Goal: Book appointment/travel/reservation

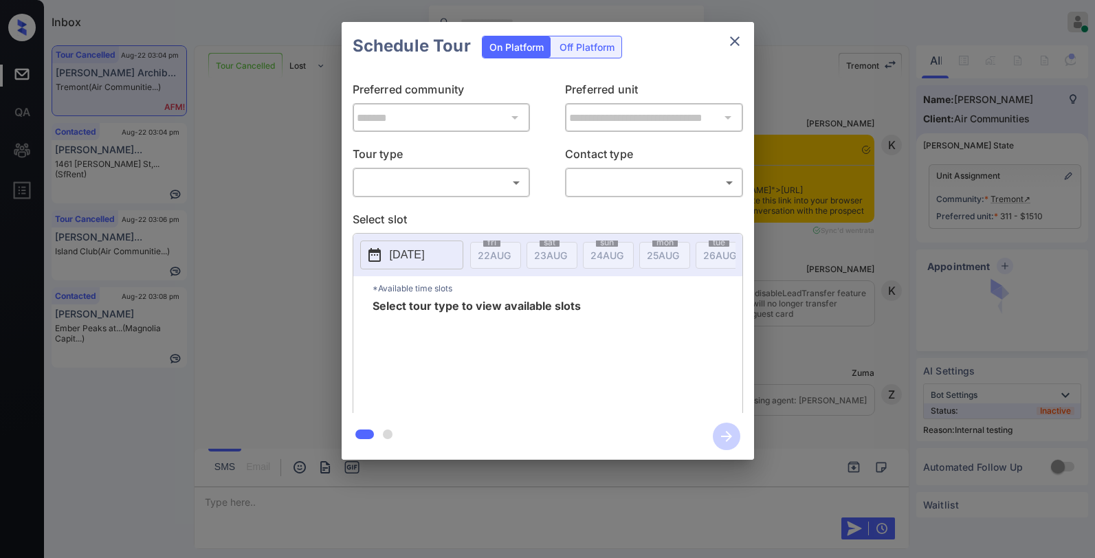
scroll to position [15862, 0]
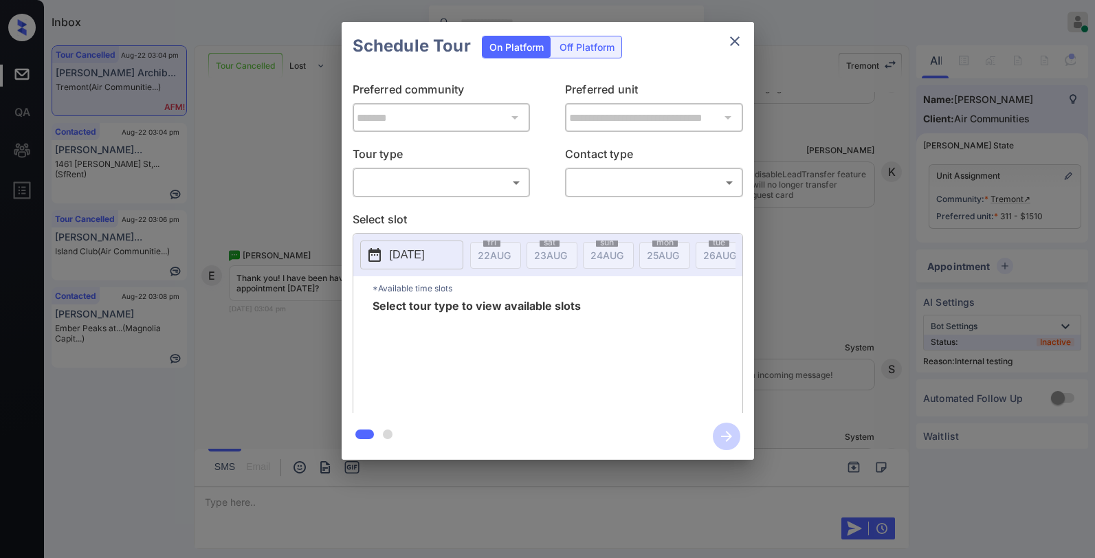
click at [426, 171] on body "Inbox Paolo Gabriel Online Set yourself offline Set yourself on break Profile S…" at bounding box center [547, 279] width 1095 height 558
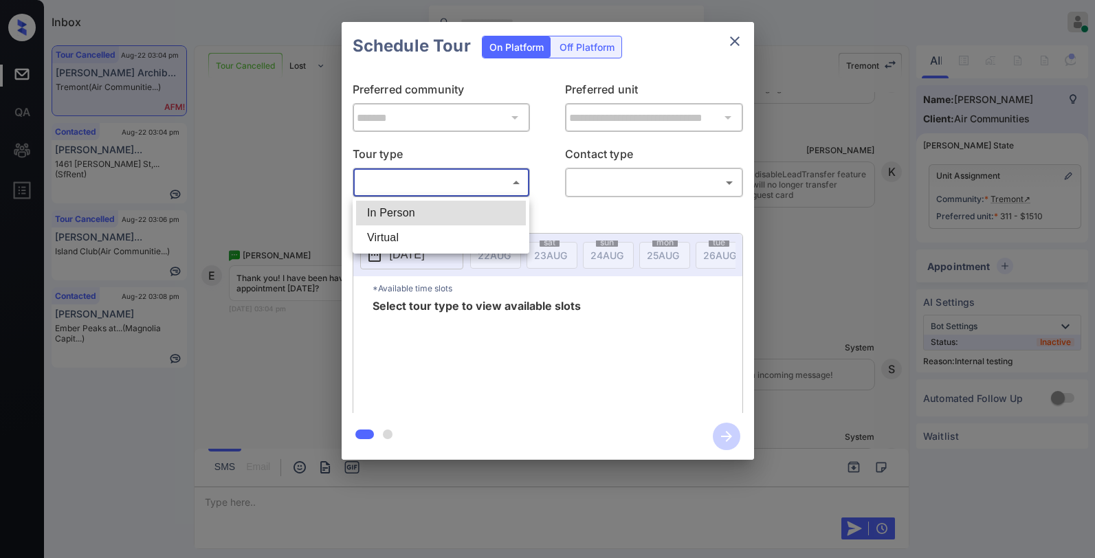
click at [425, 226] on li "Virtual" at bounding box center [441, 238] width 170 height 25
type input "*******"
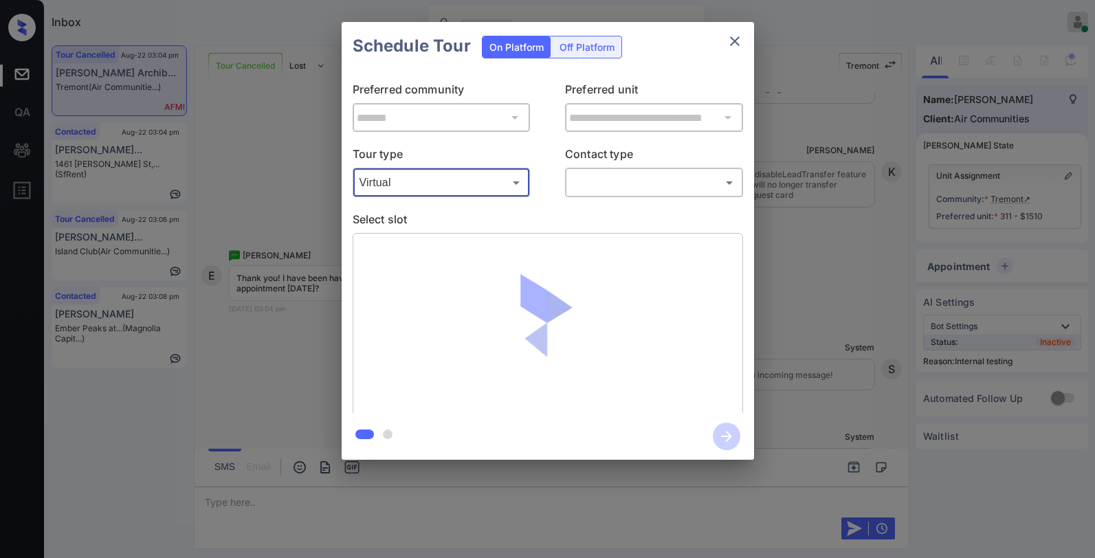
click at [598, 185] on body "Inbox Paolo Gabriel Online Set yourself offline Set yourself on break Profile S…" at bounding box center [547, 279] width 1095 height 558
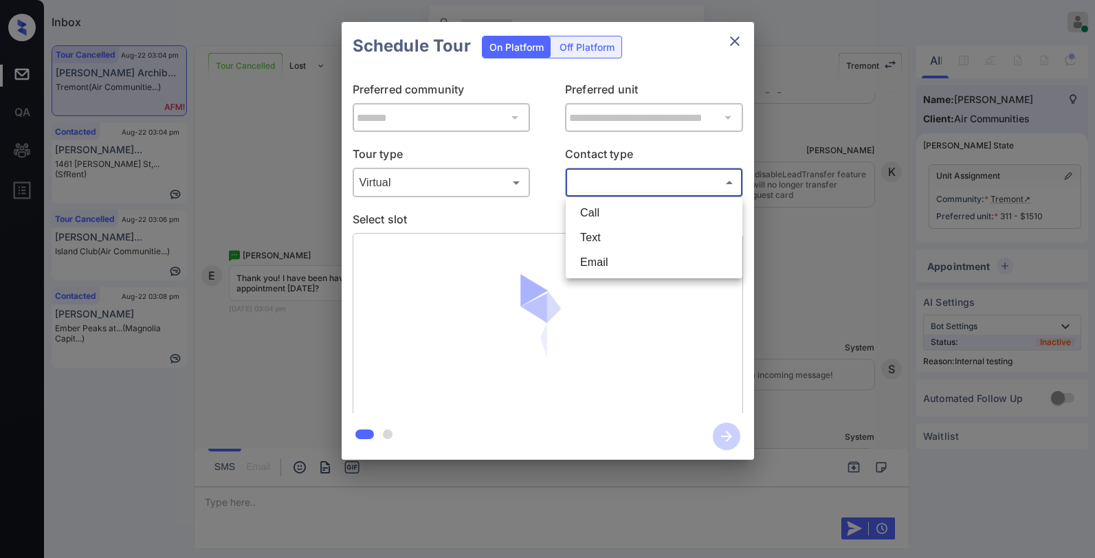
click at [601, 241] on li "Text" at bounding box center [654, 238] width 170 height 25
type input "****"
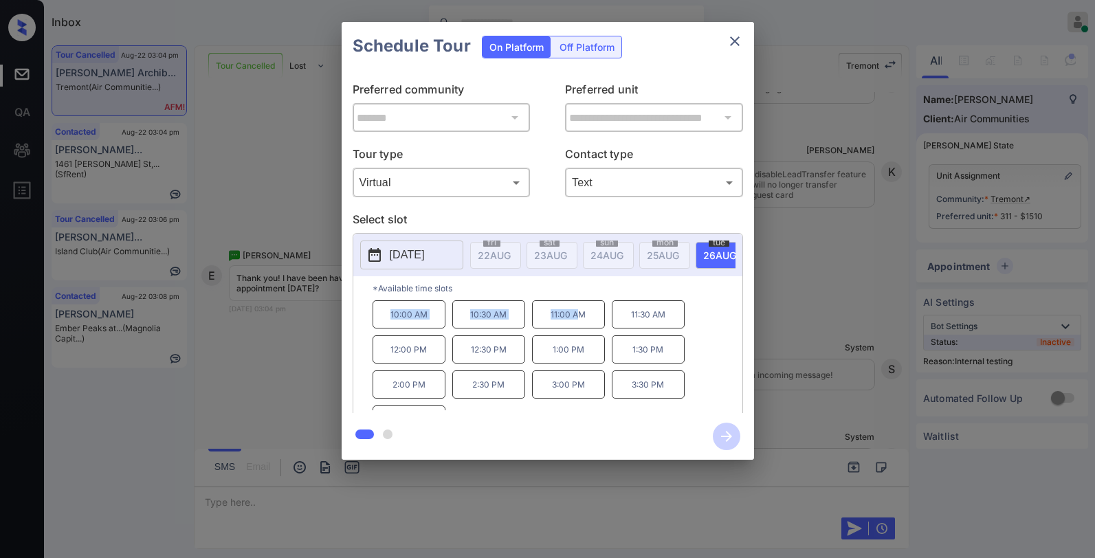
drag, startPoint x: 392, startPoint y: 320, endPoint x: 577, endPoint y: 319, distance: 185.0
click at [577, 319] on div "10:00 AM 10:30 AM 11:00 AM 11:30 AM 12:00 PM 12:30 PM 1:00 PM 1:30 PM 2:00 PM 2…" at bounding box center [558, 356] width 370 height 110
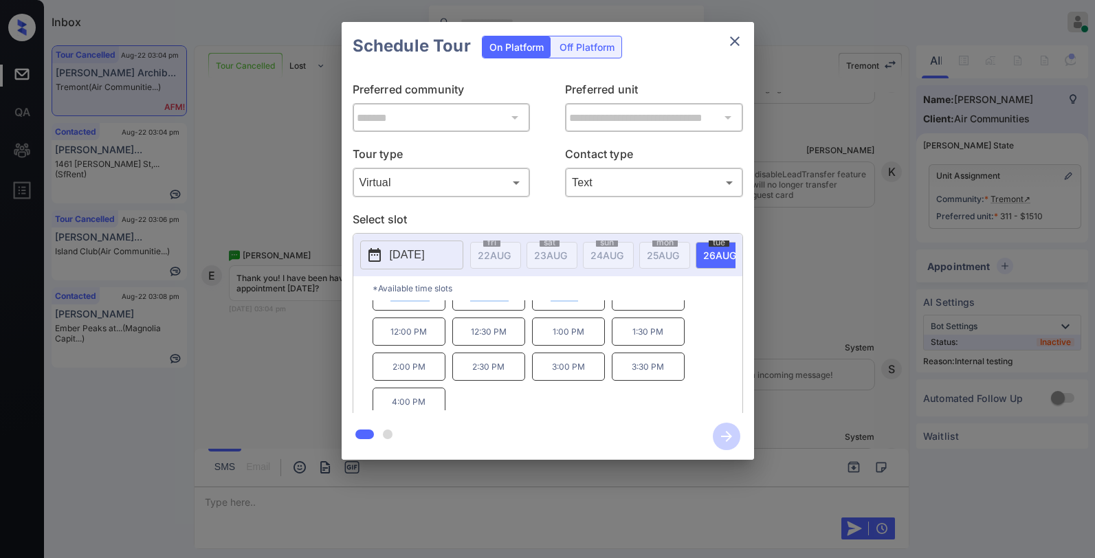
scroll to position [23, 0]
click at [733, 41] on icon "close" at bounding box center [735, 41] width 17 height 17
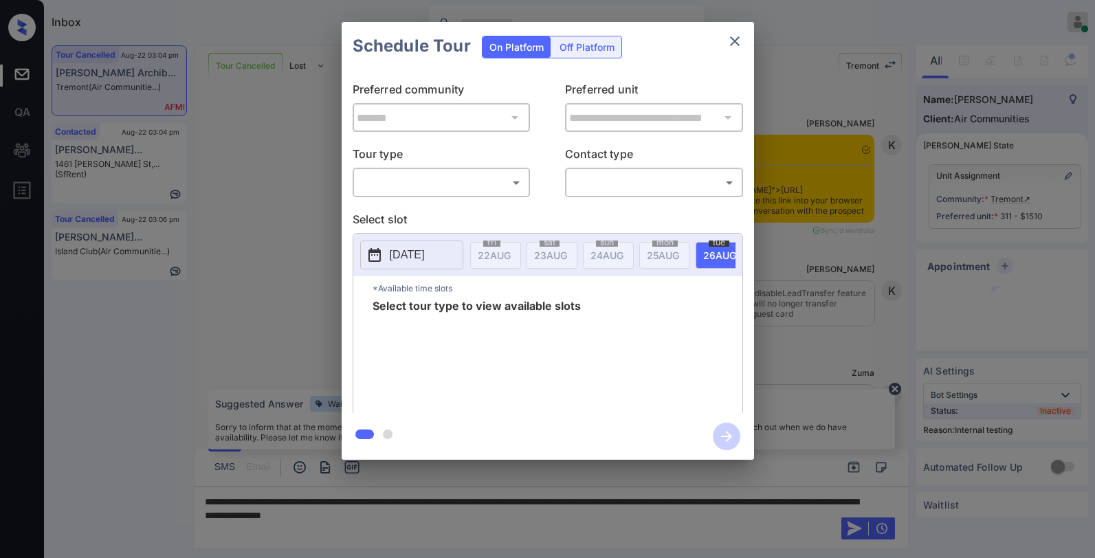
scroll to position [15862, 0]
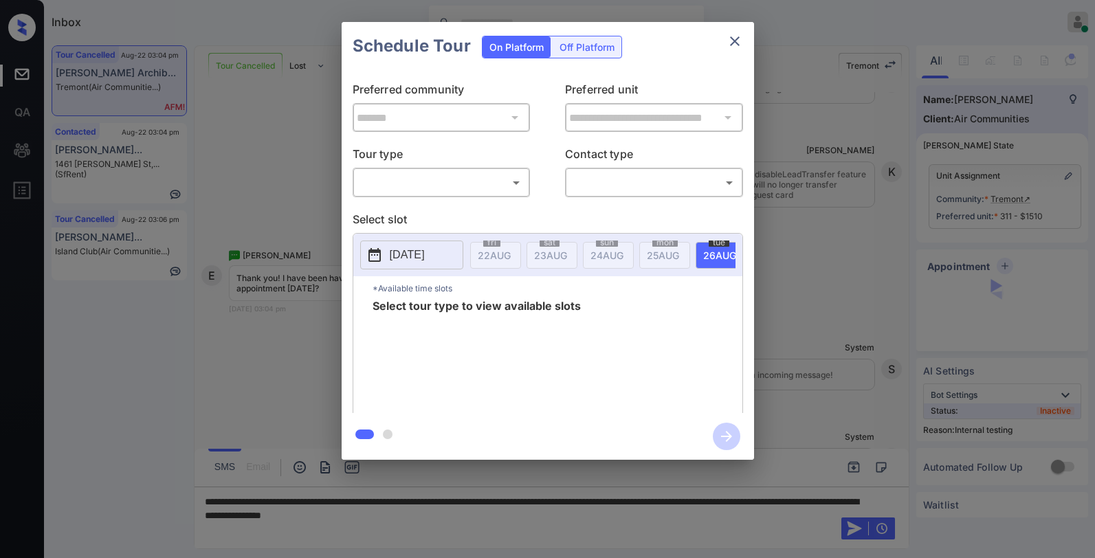
click at [452, 182] on body "Inbox [PERSON_NAME] Online Set yourself offline Set yourself on break Profile S…" at bounding box center [547, 279] width 1095 height 558
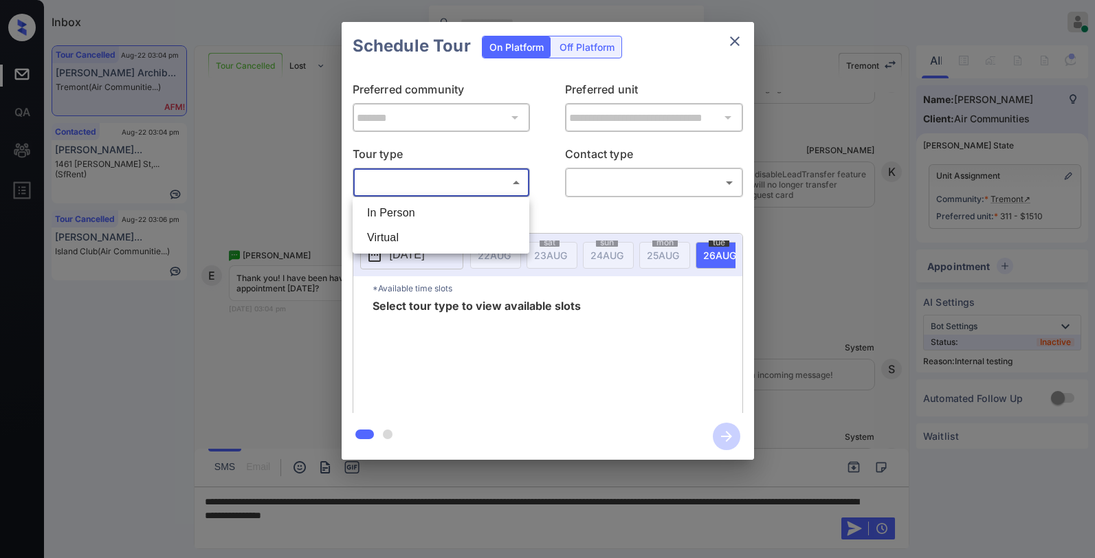
click at [430, 214] on li "In Person" at bounding box center [441, 213] width 170 height 25
type input "********"
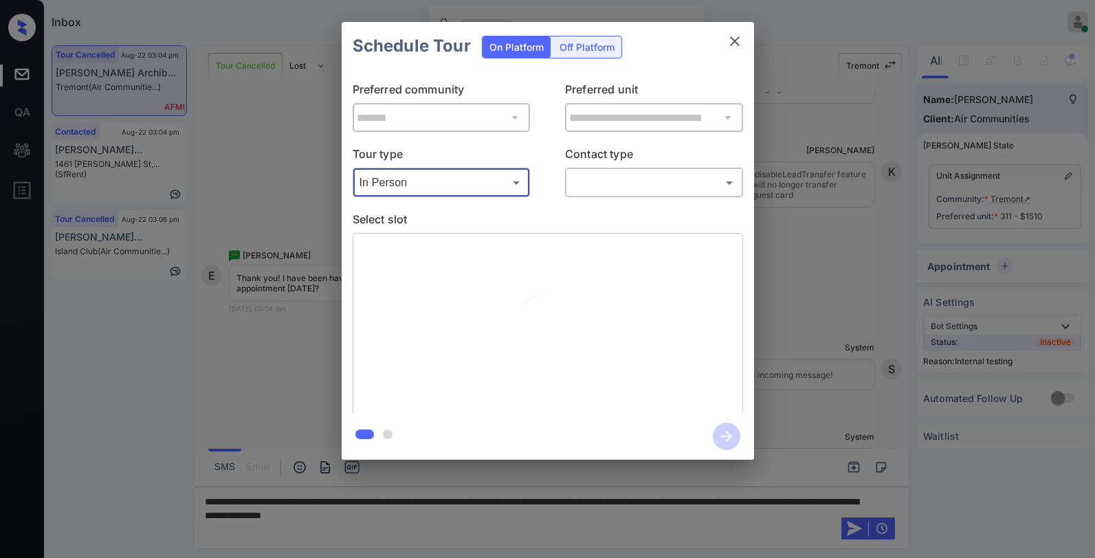
click at [620, 181] on body "Inbox Paolo Gabriel Online Set yourself offline Set yourself on break Profile S…" at bounding box center [547, 279] width 1095 height 558
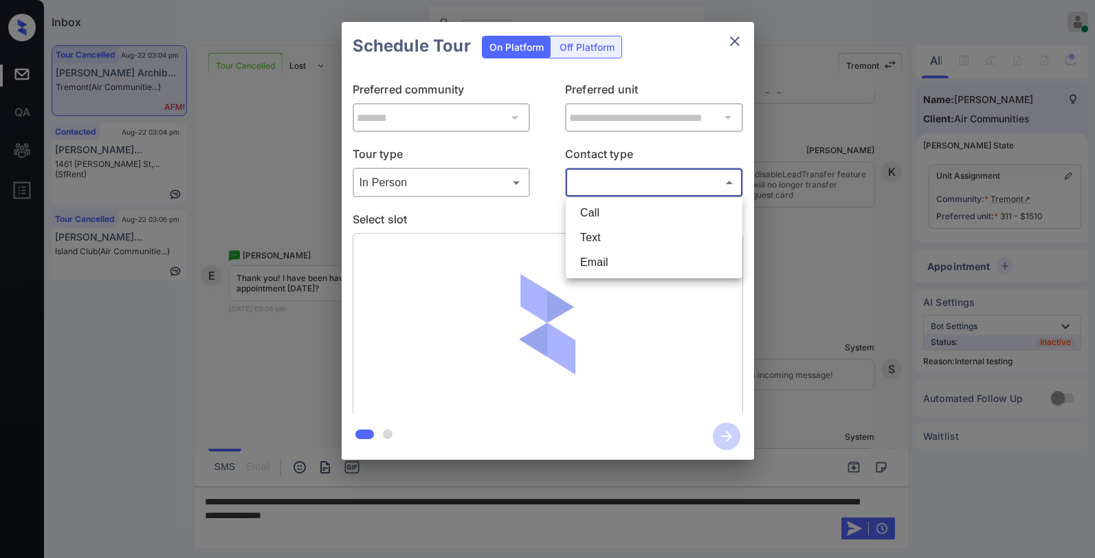
click at [598, 246] on li "Text" at bounding box center [654, 238] width 170 height 25
type input "****"
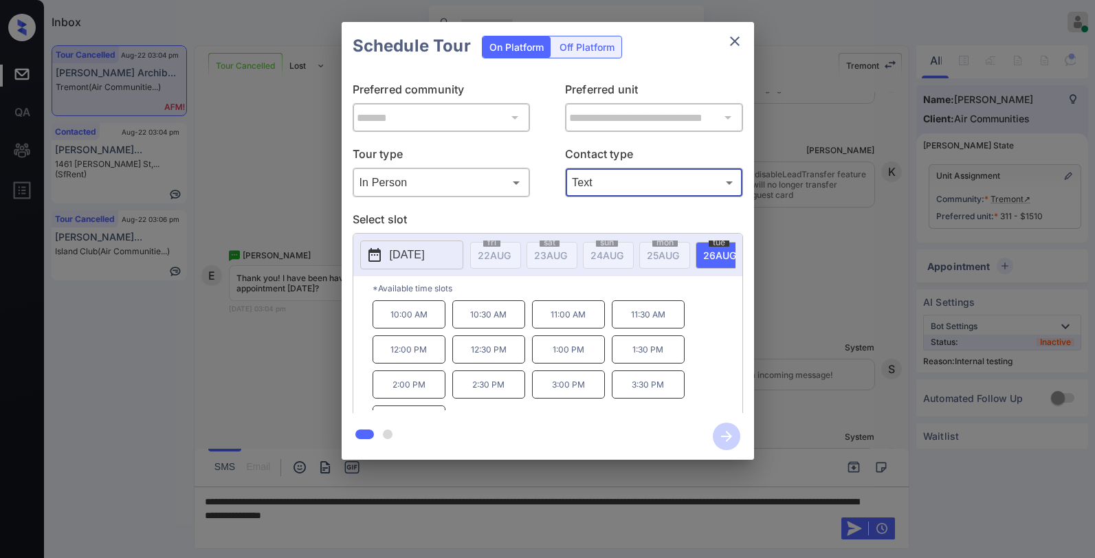
click at [739, 42] on icon "close" at bounding box center [735, 41] width 17 height 17
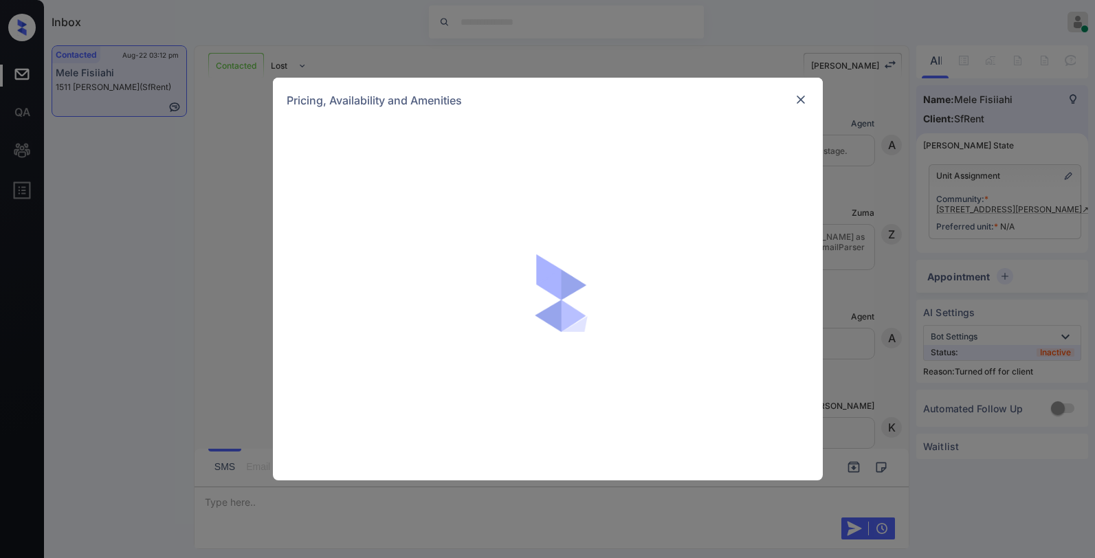
scroll to position [3873, 0]
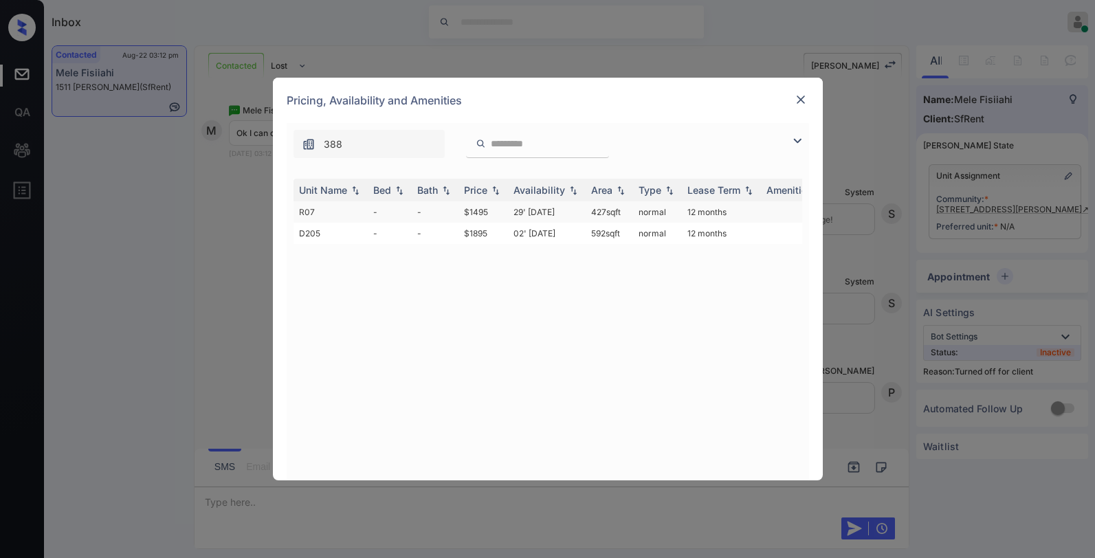
click at [479, 217] on td "$1495" at bounding box center [484, 211] width 50 height 21
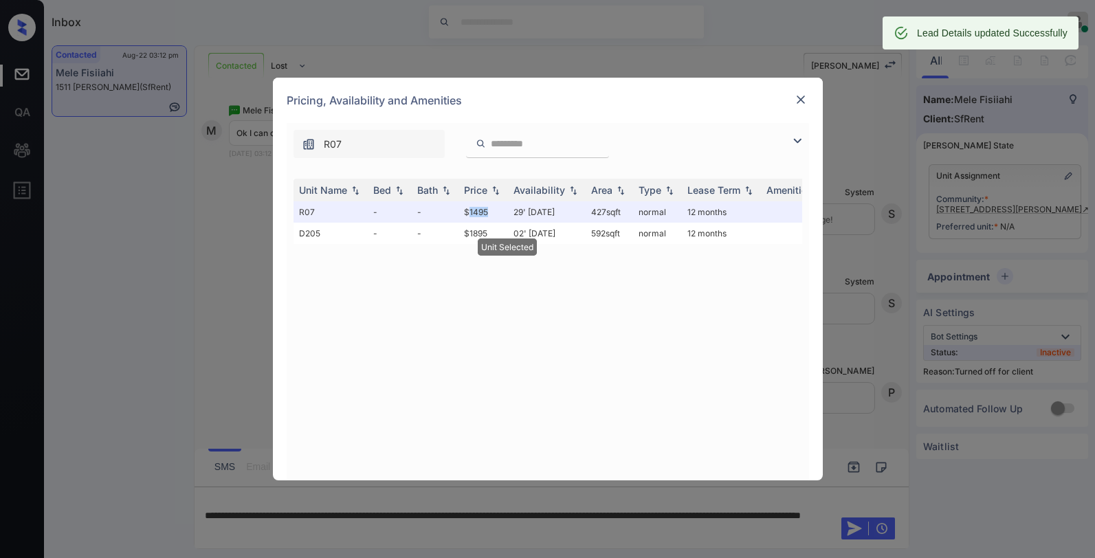
click at [798, 100] on img at bounding box center [801, 100] width 14 height 14
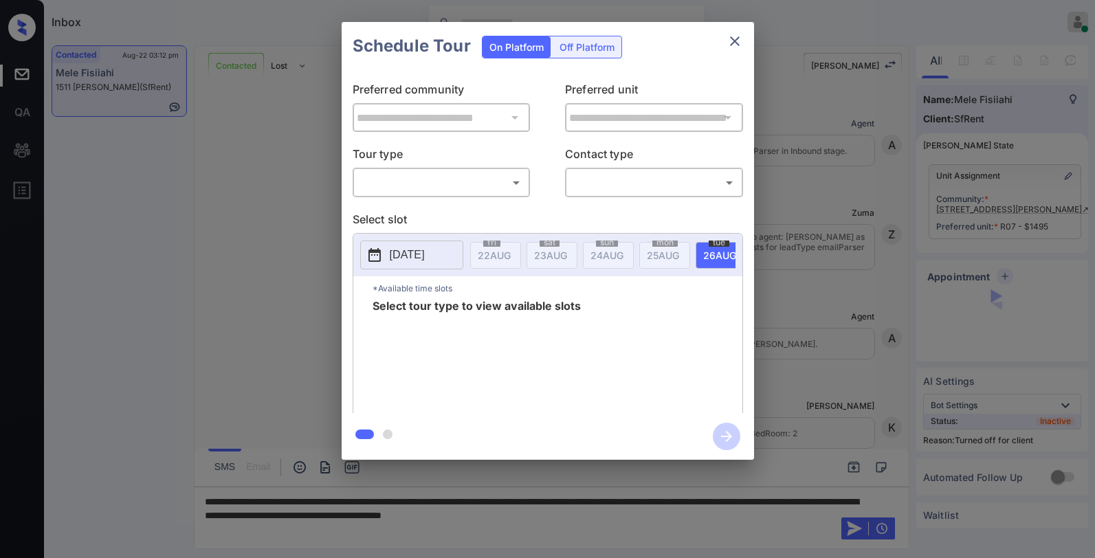
scroll to position [3962, 0]
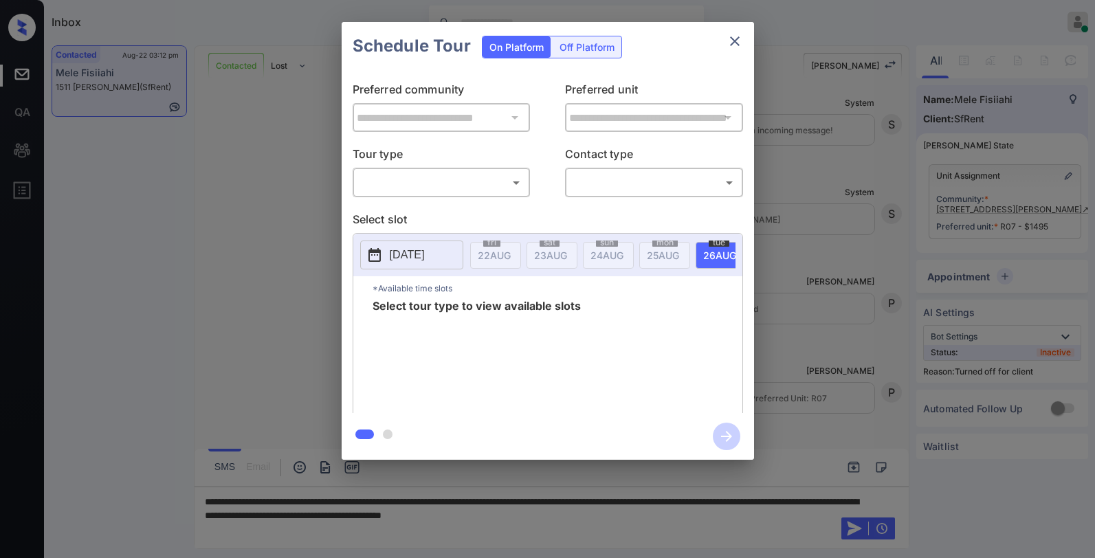
click at [587, 47] on div "Off Platform" at bounding box center [587, 46] width 69 height 21
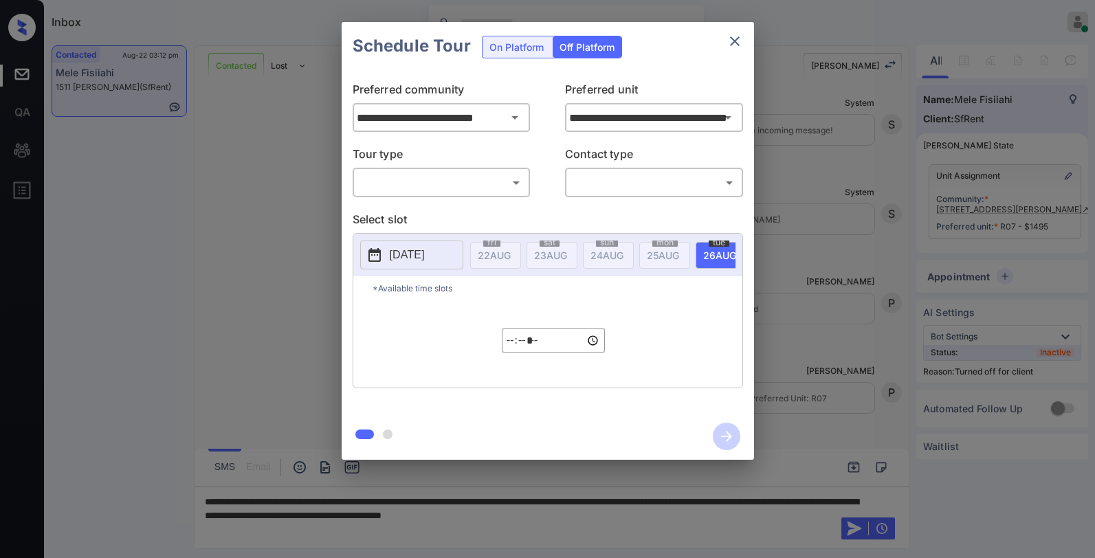
click at [476, 180] on body "Inbox Paolo Gabriel Online Set yourself offline Set yourself on break Profile S…" at bounding box center [547, 279] width 1095 height 558
click at [446, 223] on li "In Person" at bounding box center [441, 213] width 170 height 25
type input "********"
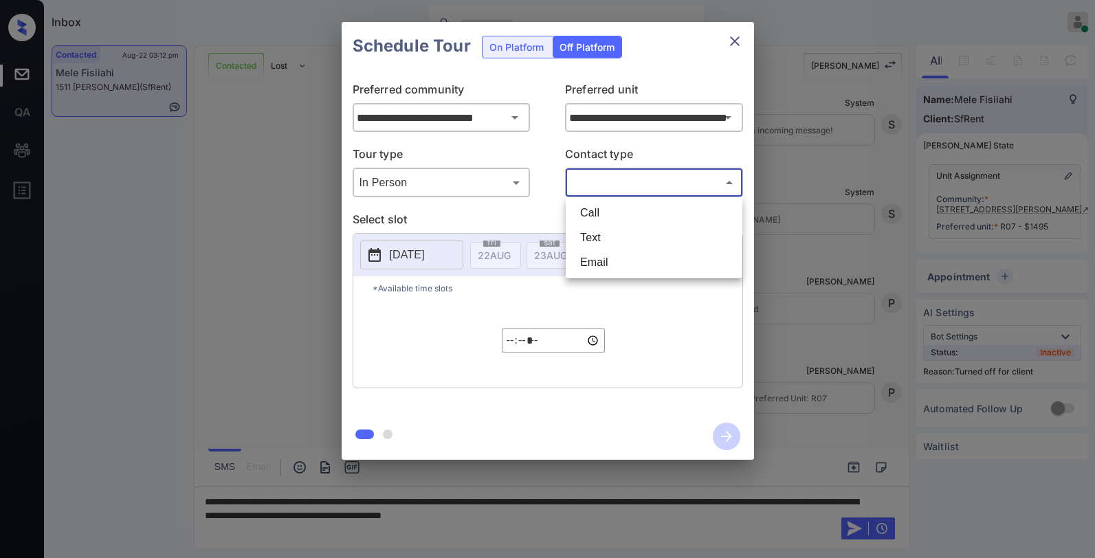
click at [624, 188] on body "Inbox Paolo Gabriel Online Set yourself offline Set yourself on break Profile S…" at bounding box center [547, 279] width 1095 height 558
click at [587, 228] on li "Text" at bounding box center [654, 238] width 170 height 25
type input "****"
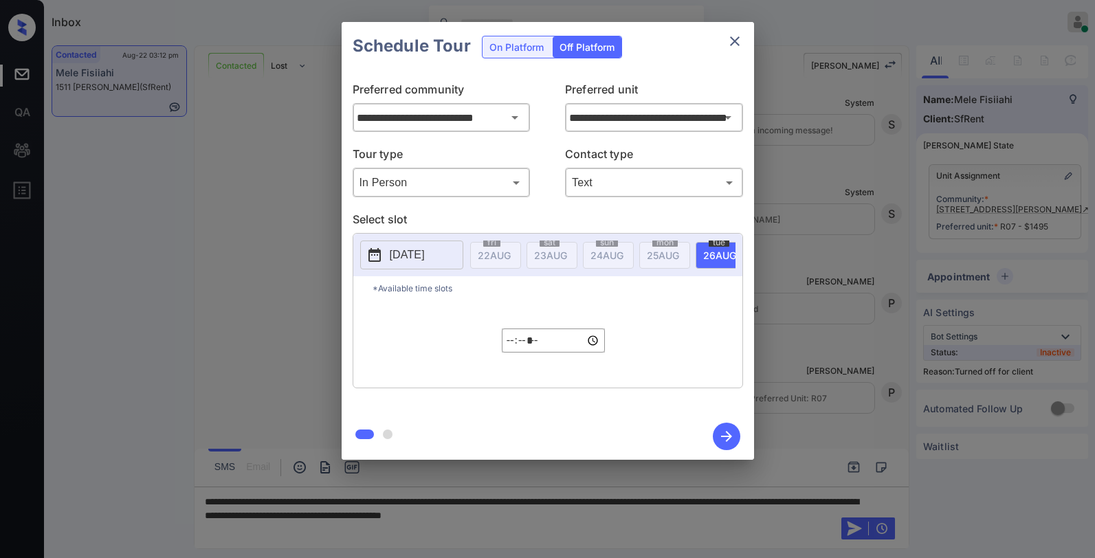
click at [425, 261] on p "2025-08-25" at bounding box center [407, 255] width 35 height 17
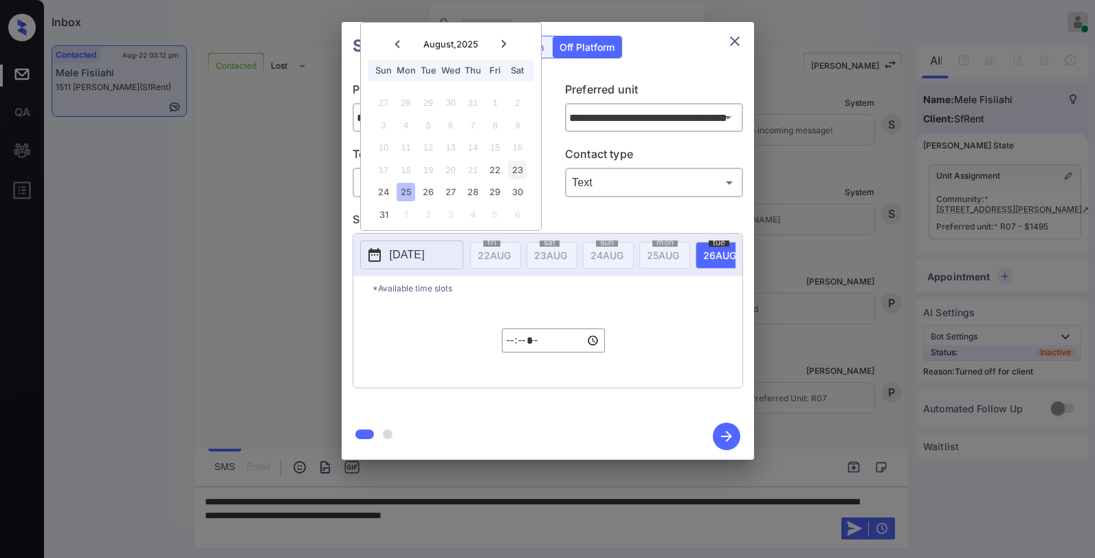
click at [521, 172] on div "23" at bounding box center [517, 170] width 19 height 19
click at [582, 209] on div "**********" at bounding box center [548, 241] width 413 height 343
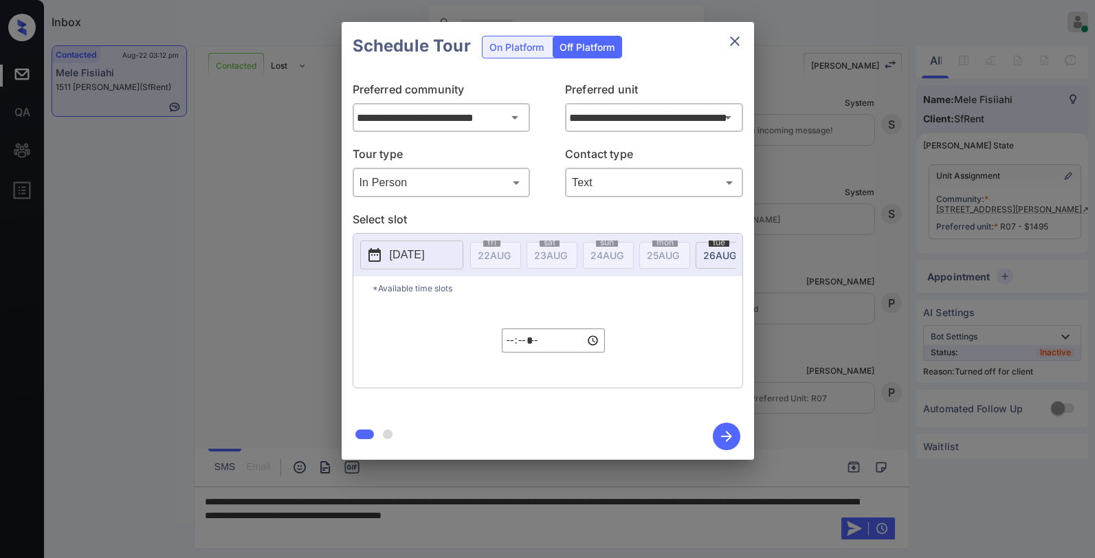
click at [738, 43] on icon "close" at bounding box center [735, 41] width 17 height 17
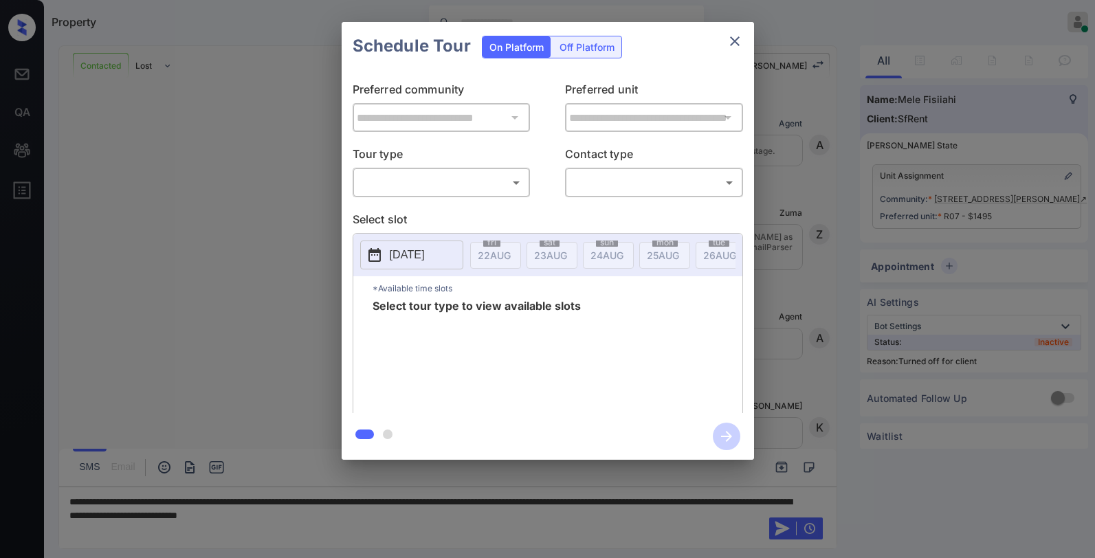
scroll to position [3962, 0]
click at [594, 54] on div "Off Platform" at bounding box center [587, 46] width 69 height 21
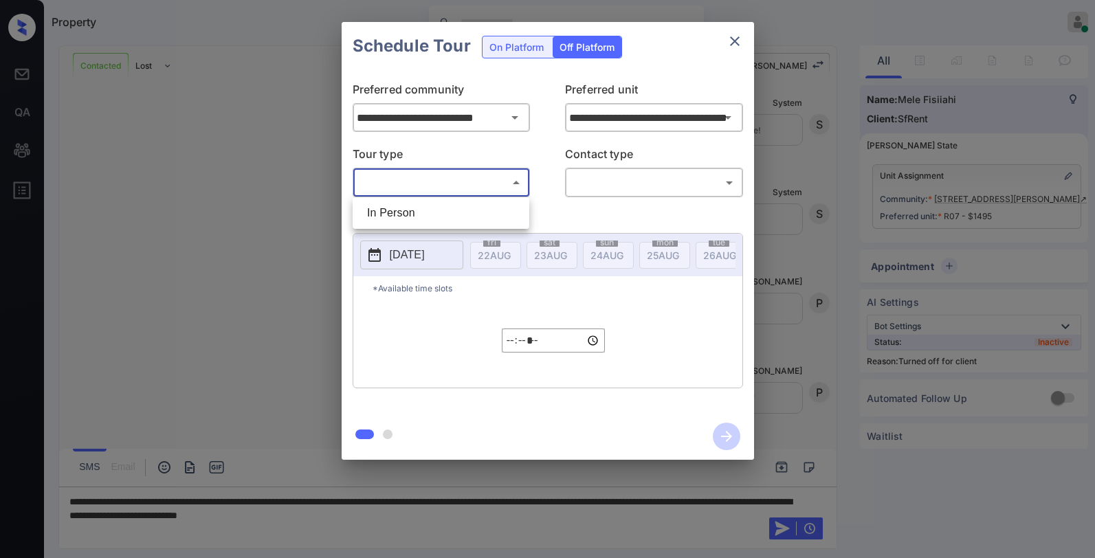
click at [482, 182] on body "Property Paolo Gabriel Online Set yourself offline Set yourself on break Profil…" at bounding box center [547, 279] width 1095 height 558
click at [476, 215] on li "In Person" at bounding box center [441, 213] width 170 height 25
type input "********"
click at [607, 178] on body "Property Paolo Gabriel Online Set yourself offline Set yourself on break Profil…" at bounding box center [547, 279] width 1095 height 558
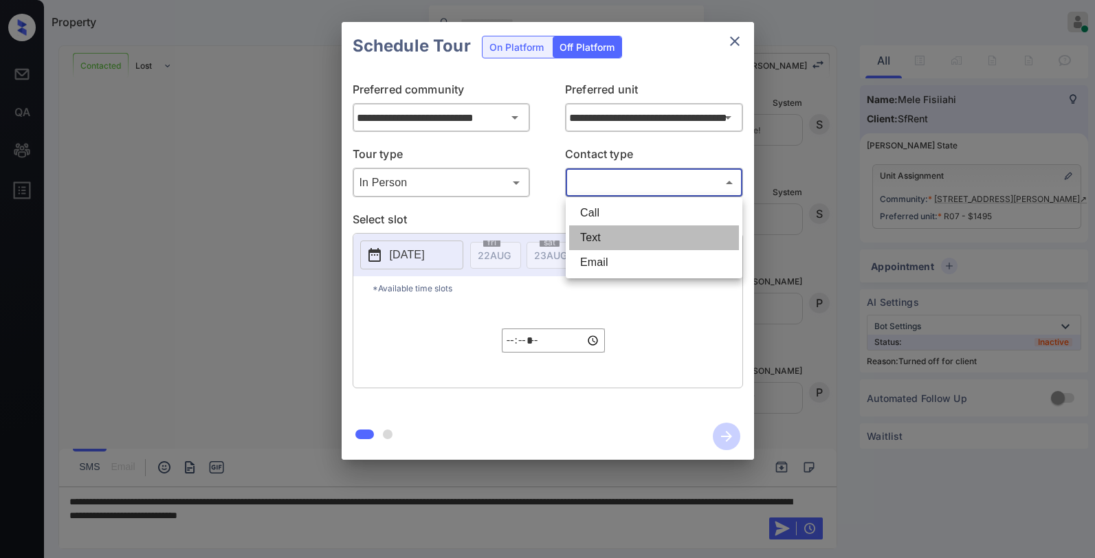
click at [610, 235] on li "Text" at bounding box center [654, 238] width 170 height 25
type input "****"
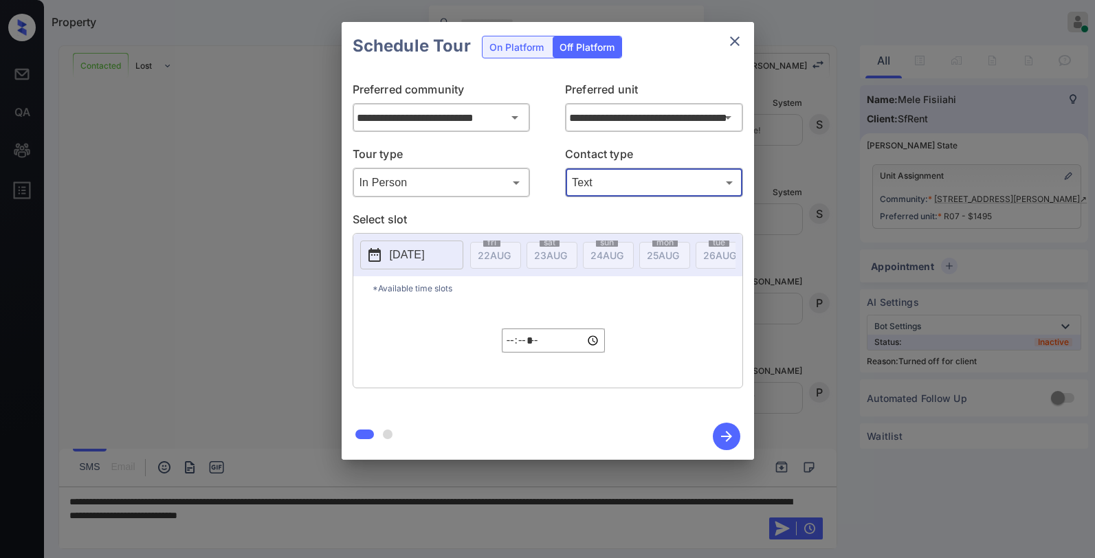
click at [425, 254] on p "2025-08-22" at bounding box center [407, 255] width 35 height 17
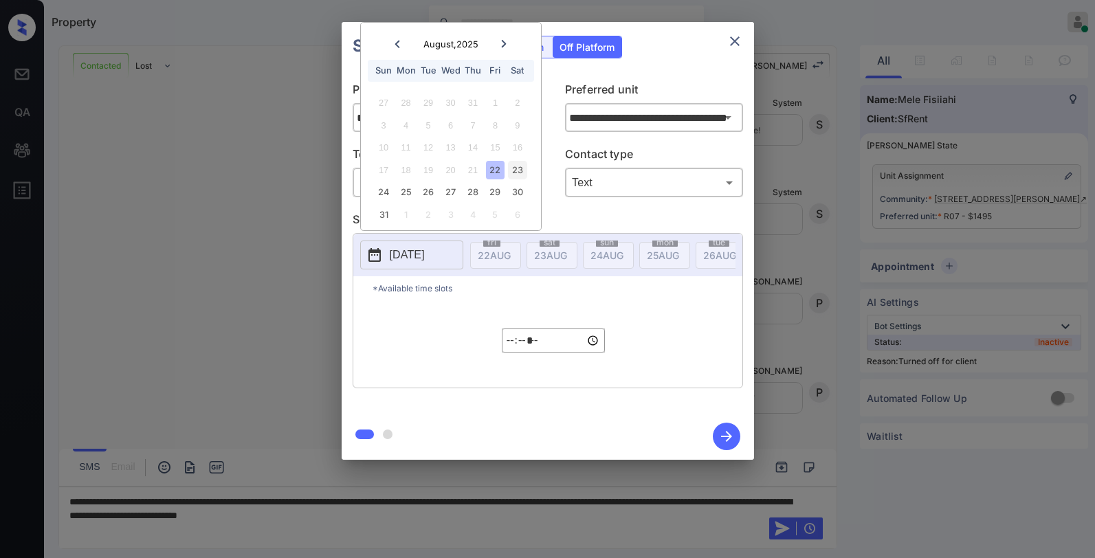
click at [511, 171] on div "23" at bounding box center [517, 170] width 19 height 19
click at [516, 351] on input "*****" at bounding box center [553, 341] width 103 height 24
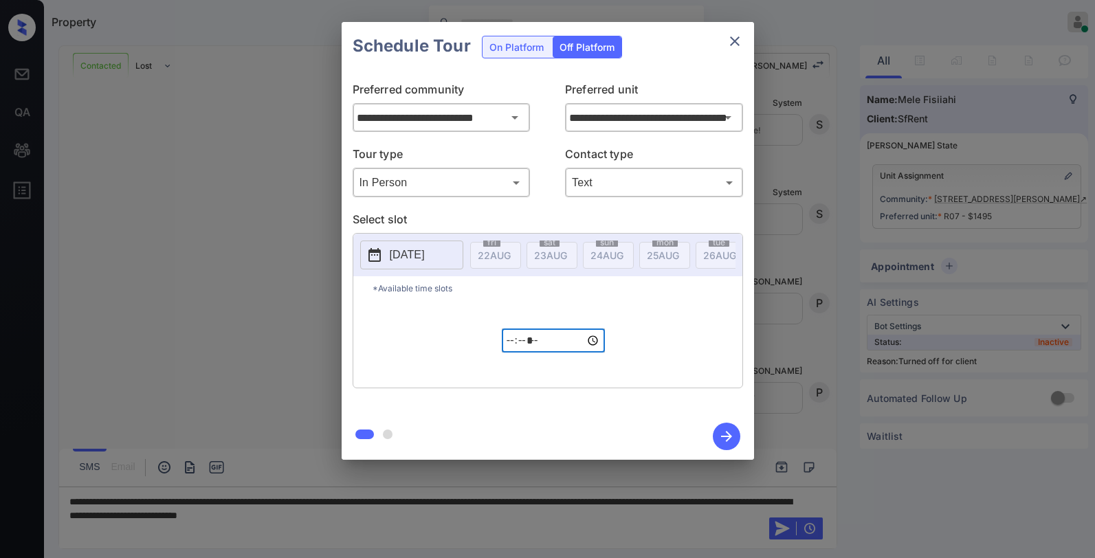
type input "*****"
click at [727, 437] on icon "button" at bounding box center [726, 436] width 11 height 11
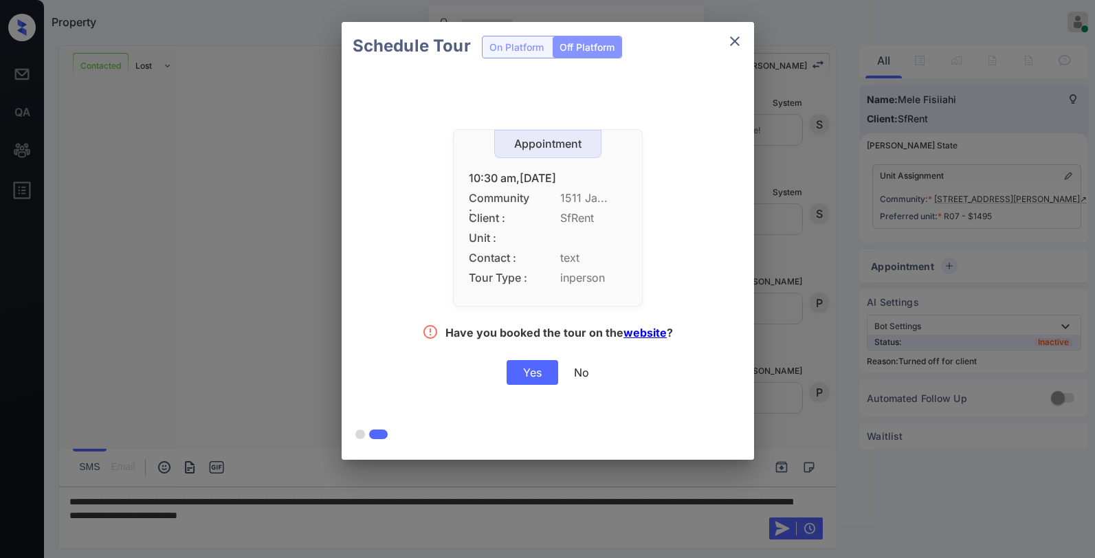
click at [525, 380] on div "Yes" at bounding box center [533, 372] width 52 height 25
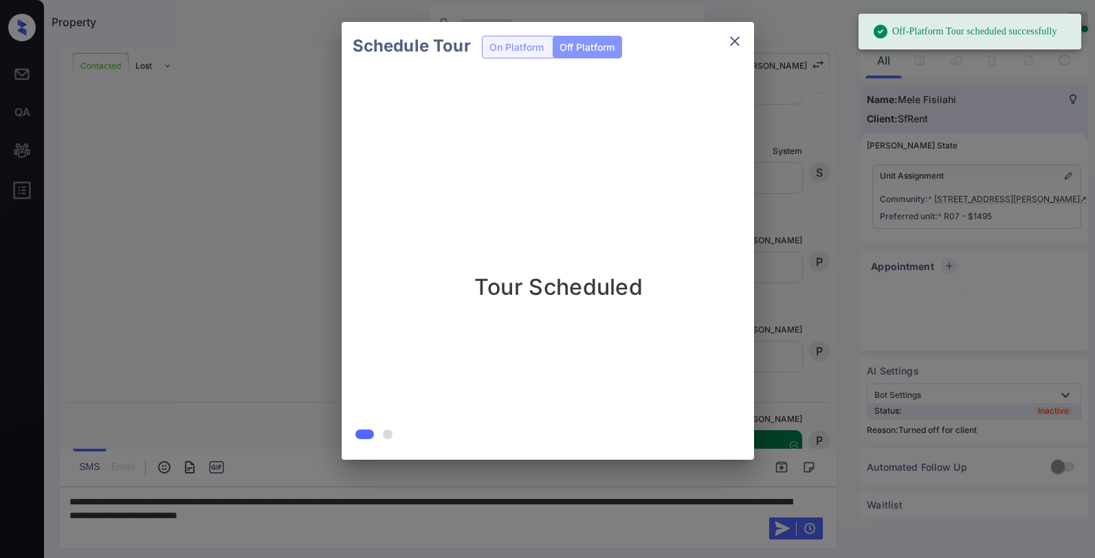
scroll to position [4050, 0]
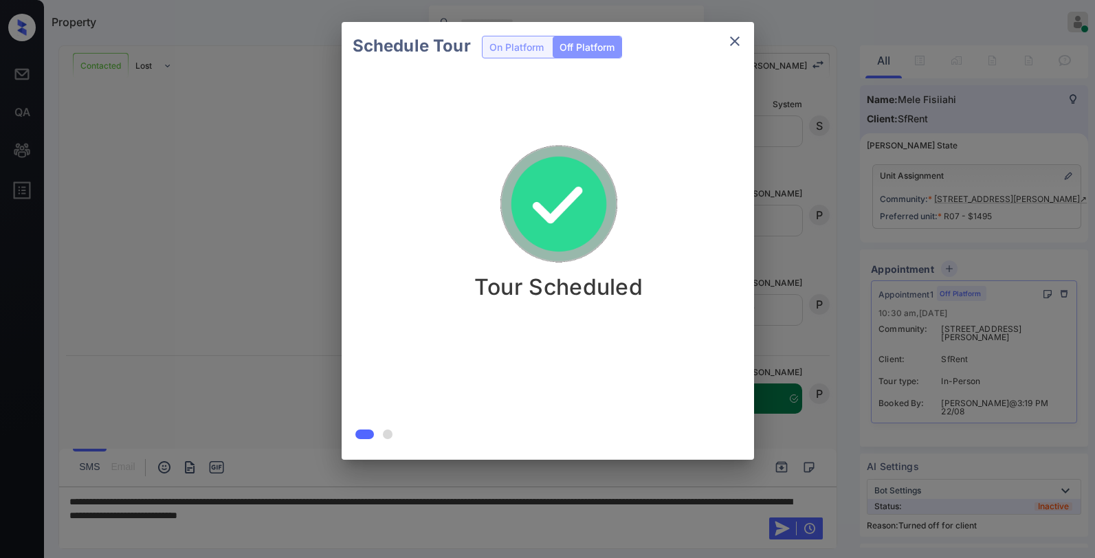
click at [738, 40] on icon "close" at bounding box center [735, 41] width 17 height 17
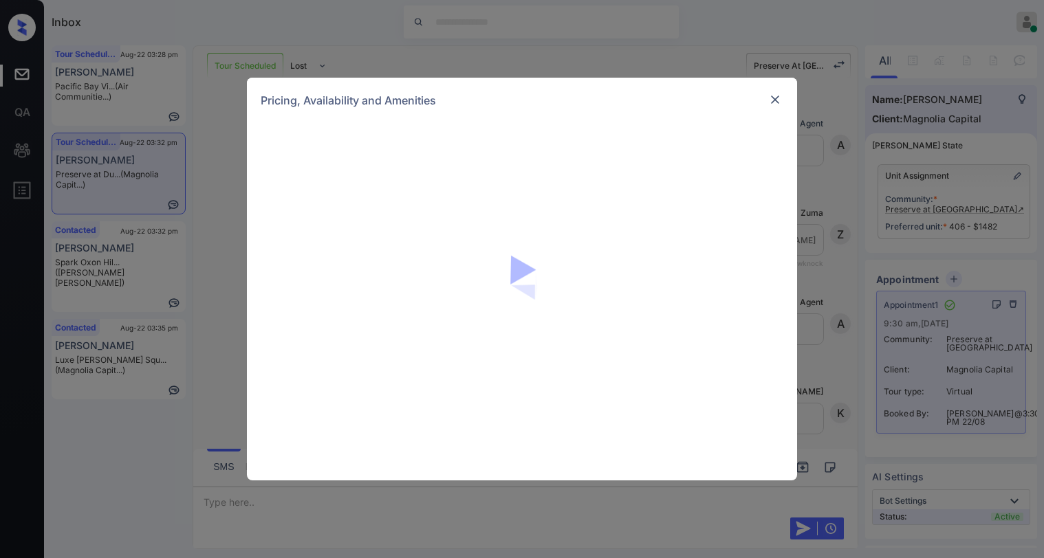
scroll to position [2651, 0]
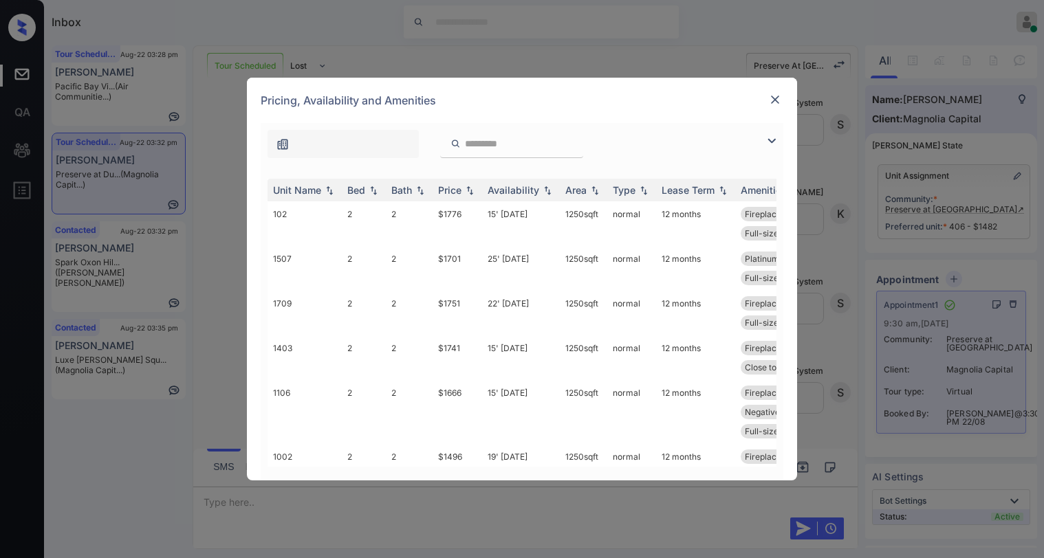
click at [769, 142] on img at bounding box center [771, 141] width 17 height 17
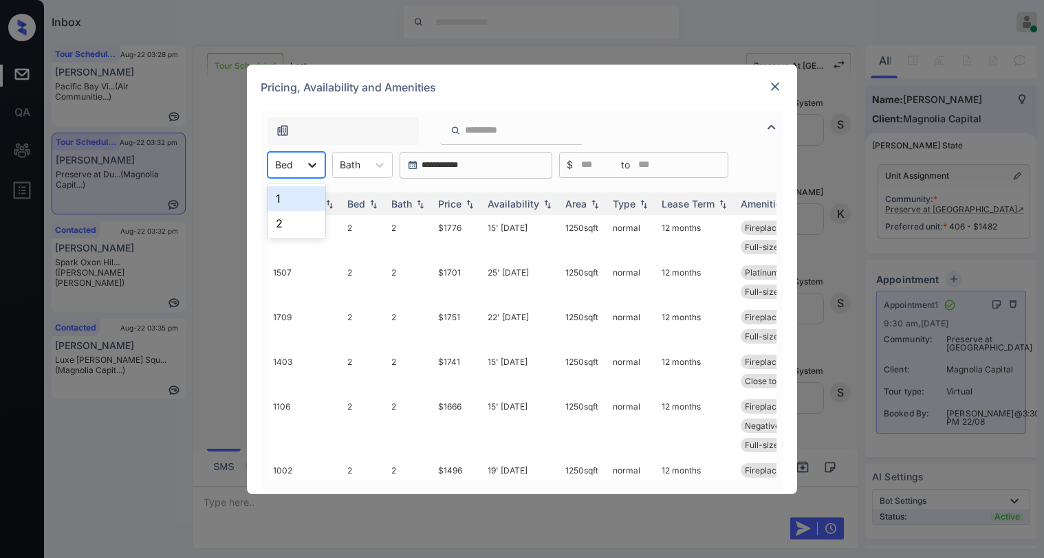
click at [312, 164] on icon at bounding box center [312, 165] width 14 height 14
click at [285, 230] on div "2" at bounding box center [296, 223] width 58 height 25
click at [445, 204] on div "Price" at bounding box center [449, 204] width 23 height 12
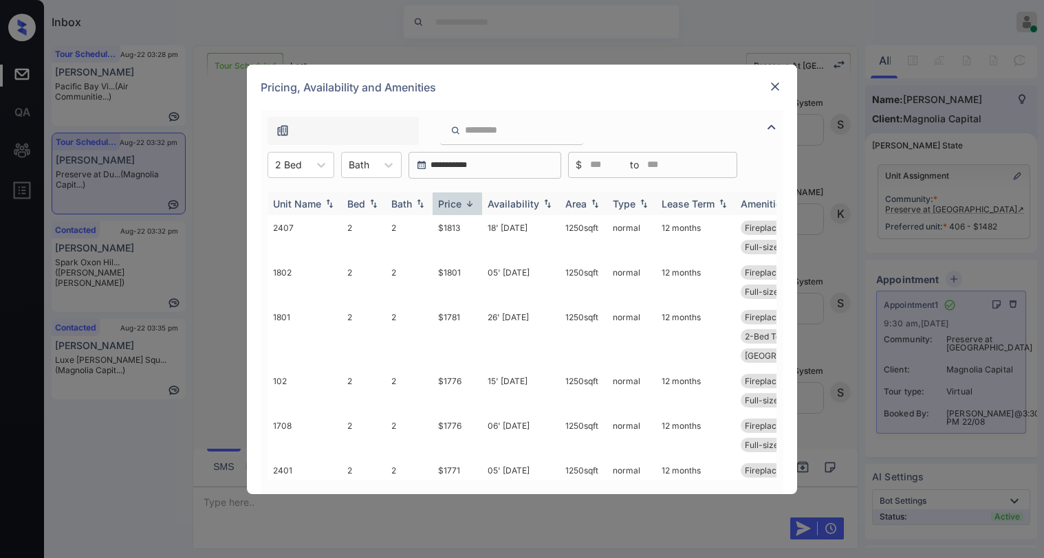
click at [447, 203] on div "Price" at bounding box center [449, 204] width 23 height 12
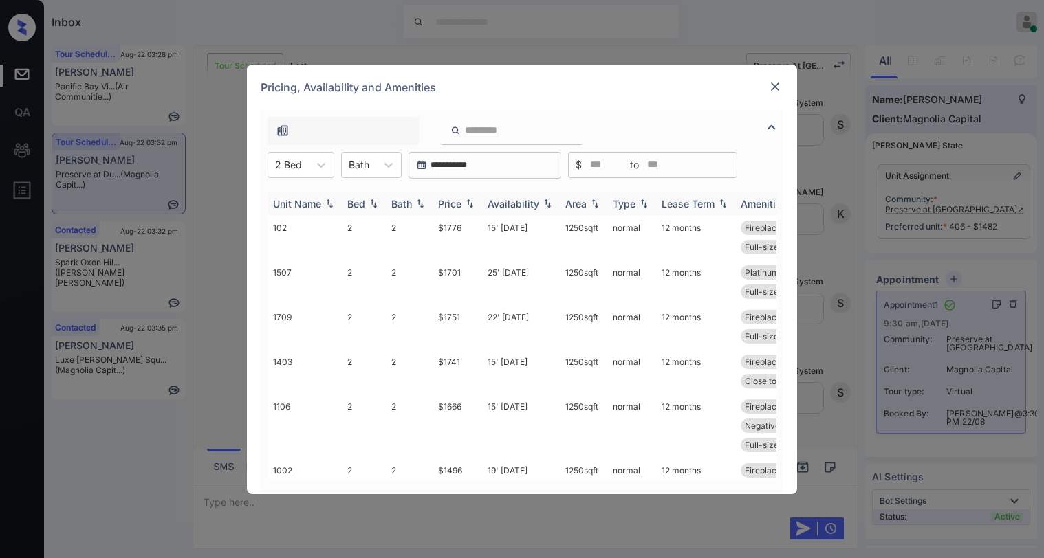
click at [447, 203] on div "Price" at bounding box center [449, 204] width 23 height 12
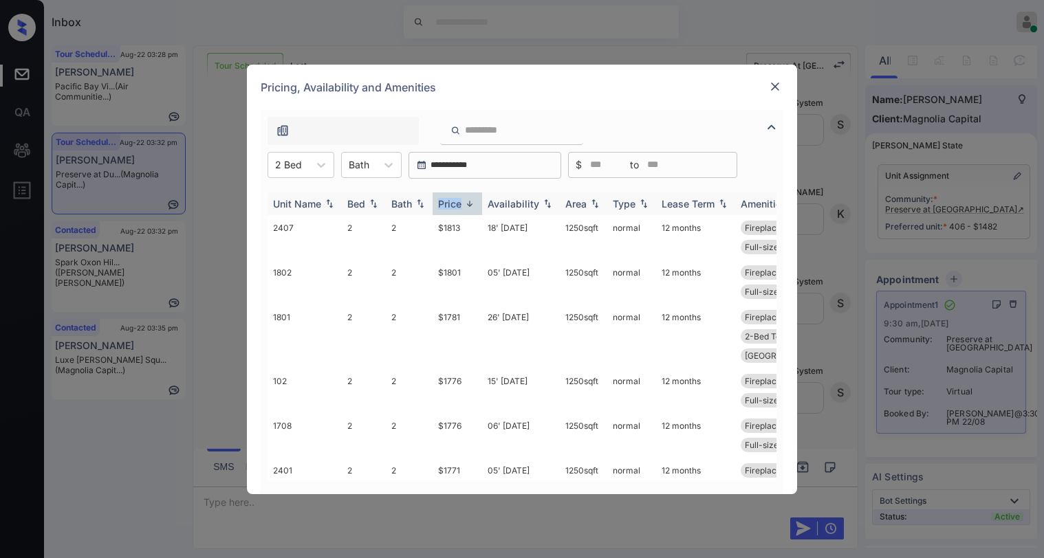
click at [447, 203] on div "Price" at bounding box center [449, 204] width 23 height 12
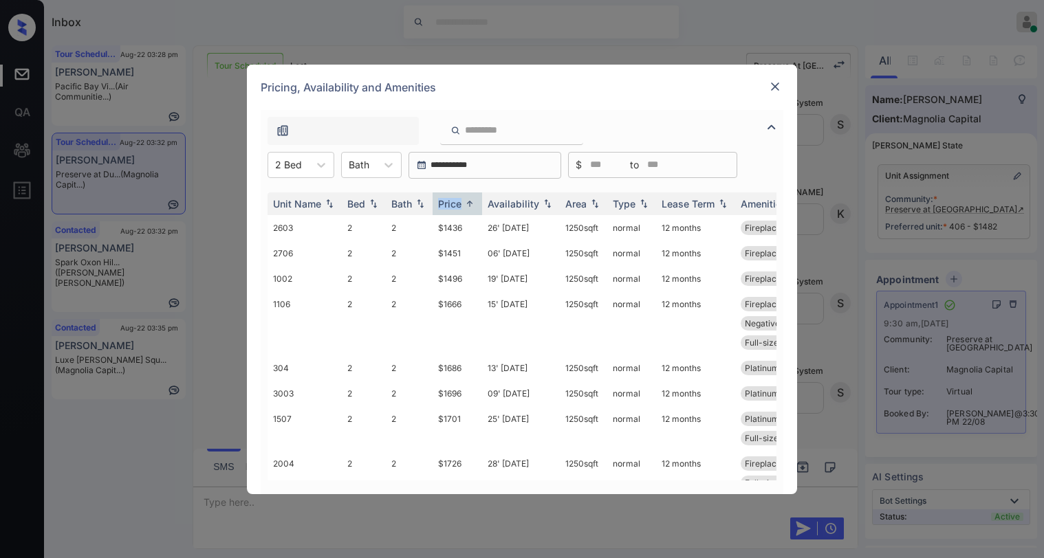
click at [772, 88] on img at bounding box center [775, 87] width 14 height 14
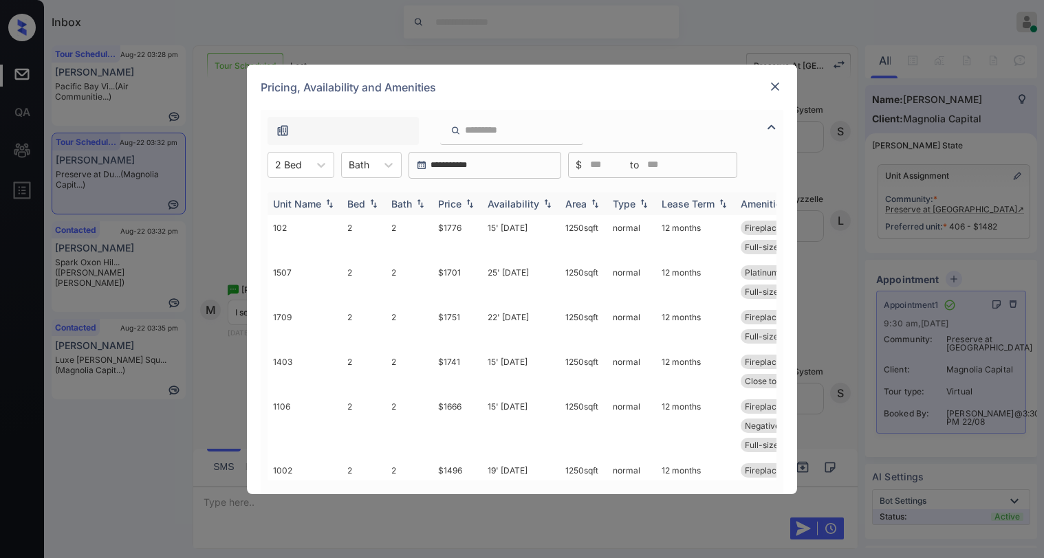
click at [455, 206] on div "Price" at bounding box center [449, 204] width 23 height 12
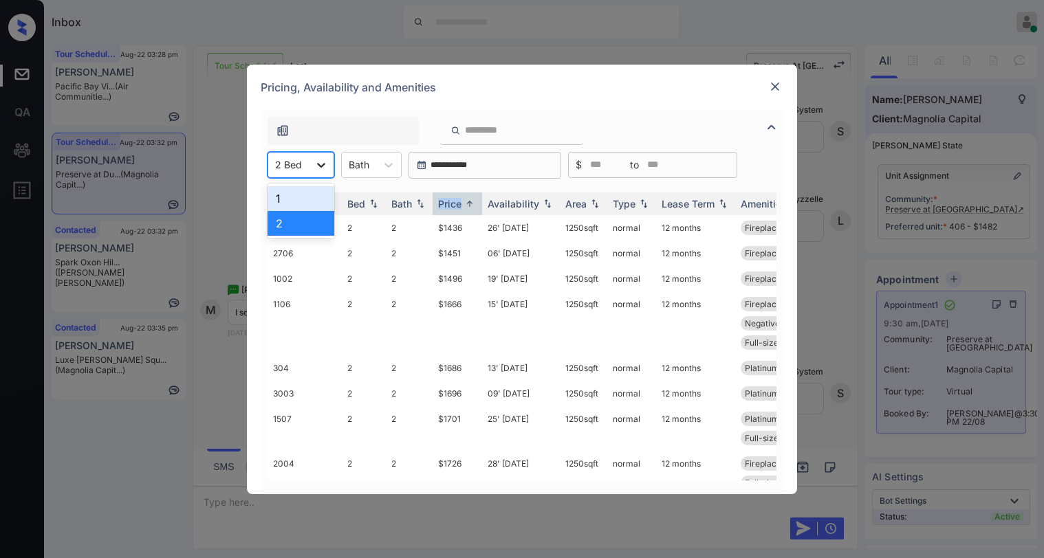
click at [318, 169] on icon at bounding box center [321, 165] width 14 height 14
click at [294, 193] on div "1" at bounding box center [300, 198] width 67 height 25
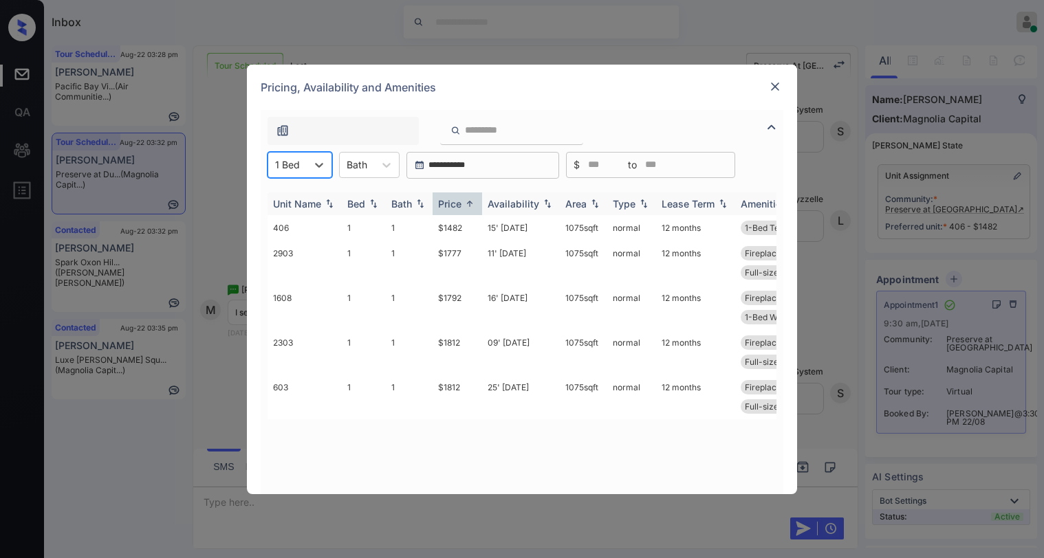
click at [446, 204] on div "Price" at bounding box center [449, 204] width 23 height 12
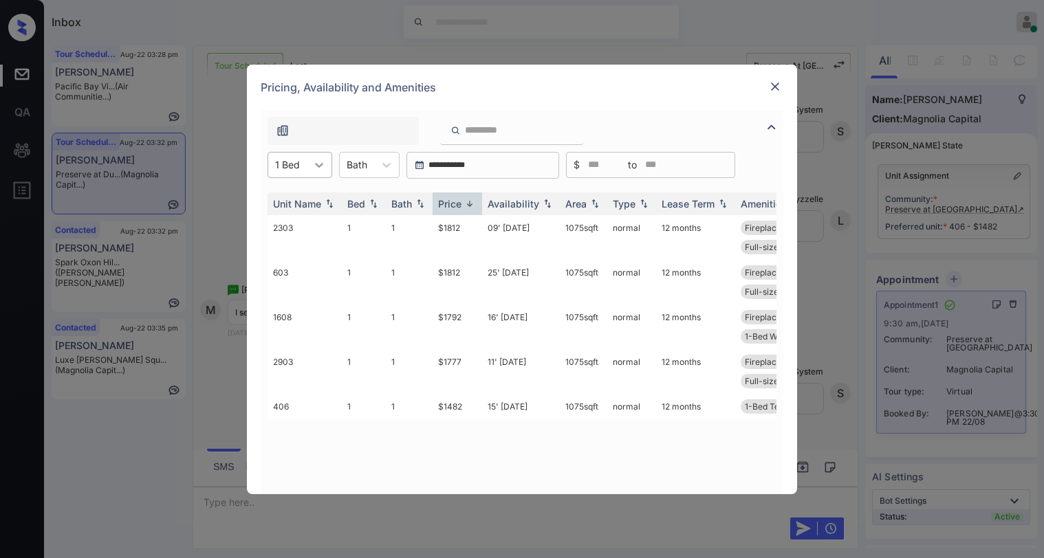
click at [307, 171] on div at bounding box center [319, 165] width 25 height 25
click at [294, 220] on div "2" at bounding box center [299, 223] width 65 height 25
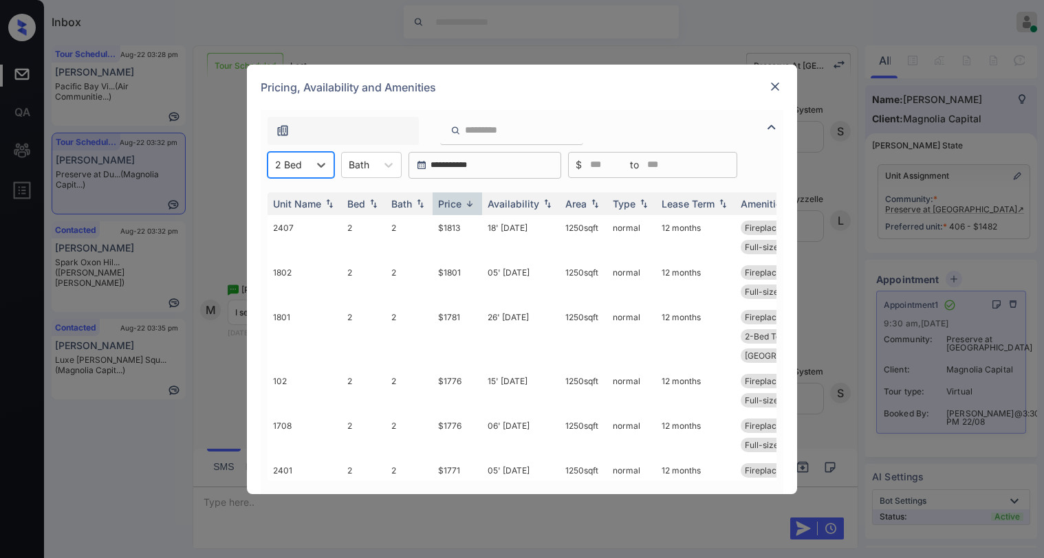
click at [775, 86] on img at bounding box center [775, 87] width 14 height 14
